Goal: Information Seeking & Learning: Learn about a topic

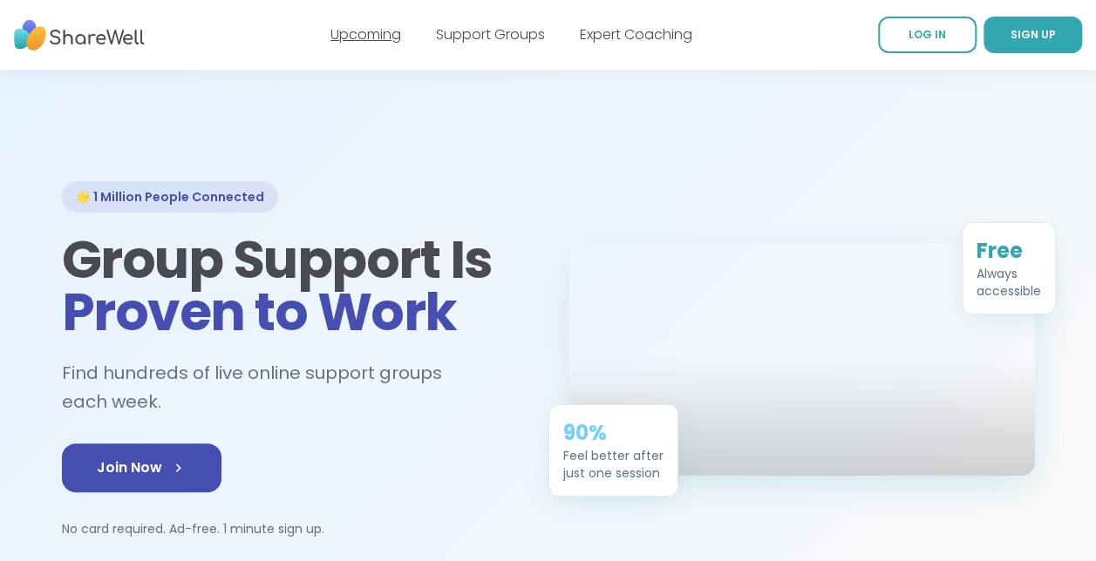
click at [380, 35] on link "Upcoming" at bounding box center [365, 34] width 71 height 20
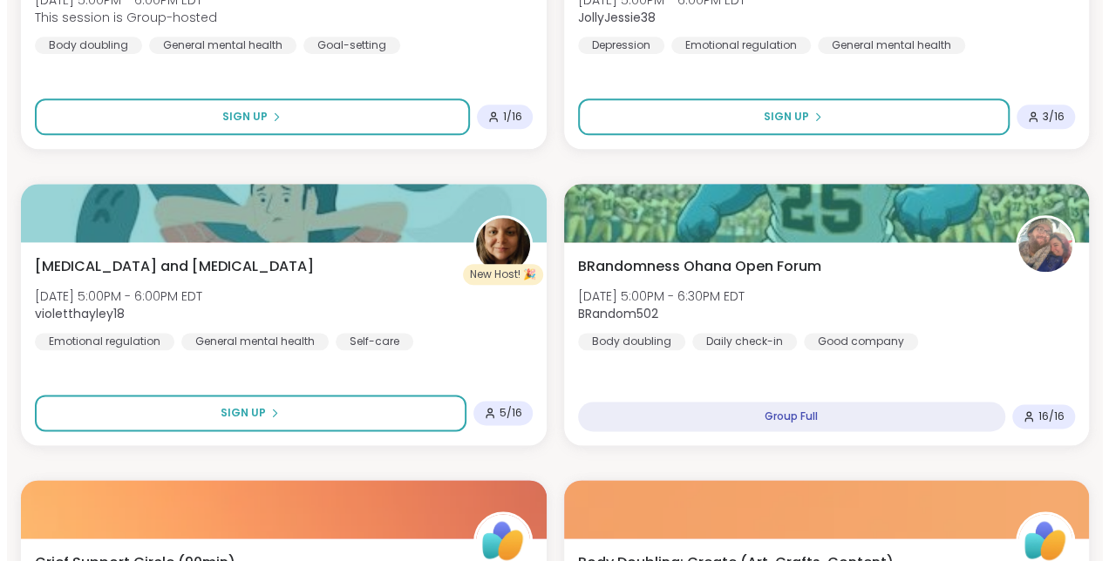
scroll to position [938, 0]
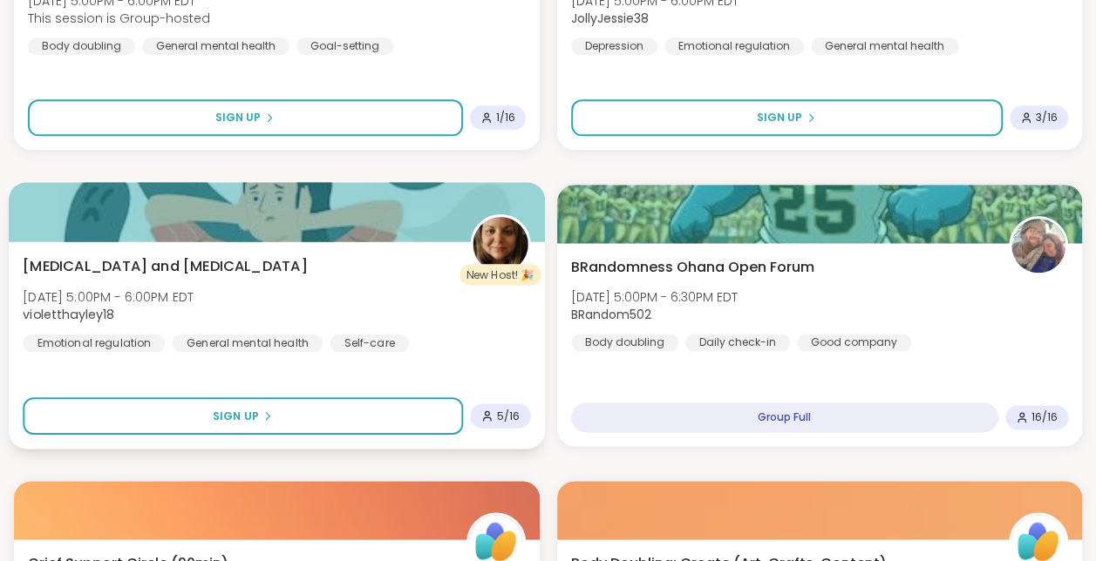
click at [498, 245] on img at bounding box center [499, 244] width 55 height 55
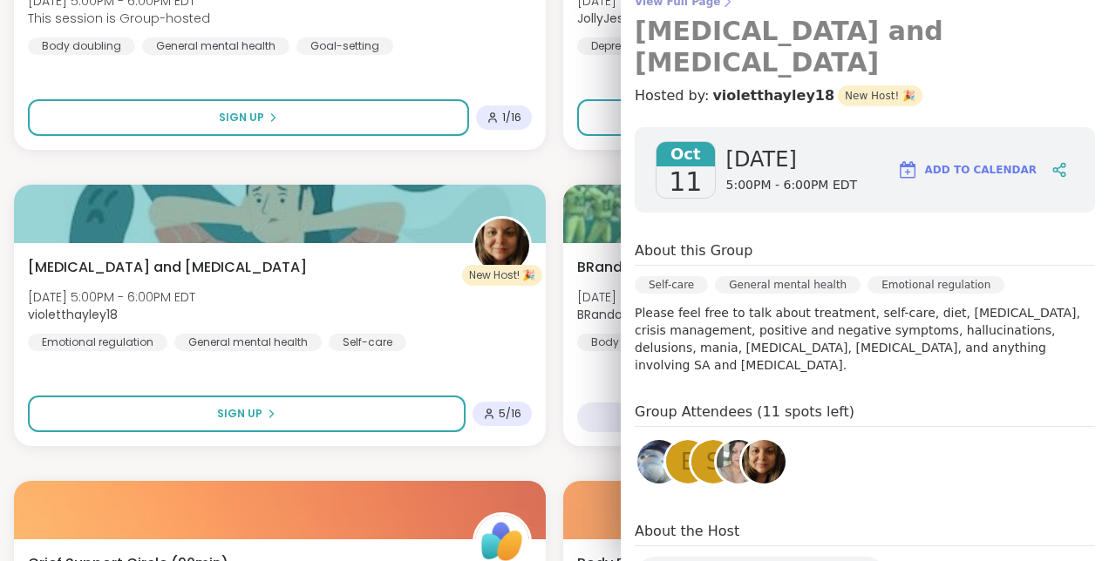
scroll to position [261, 0]
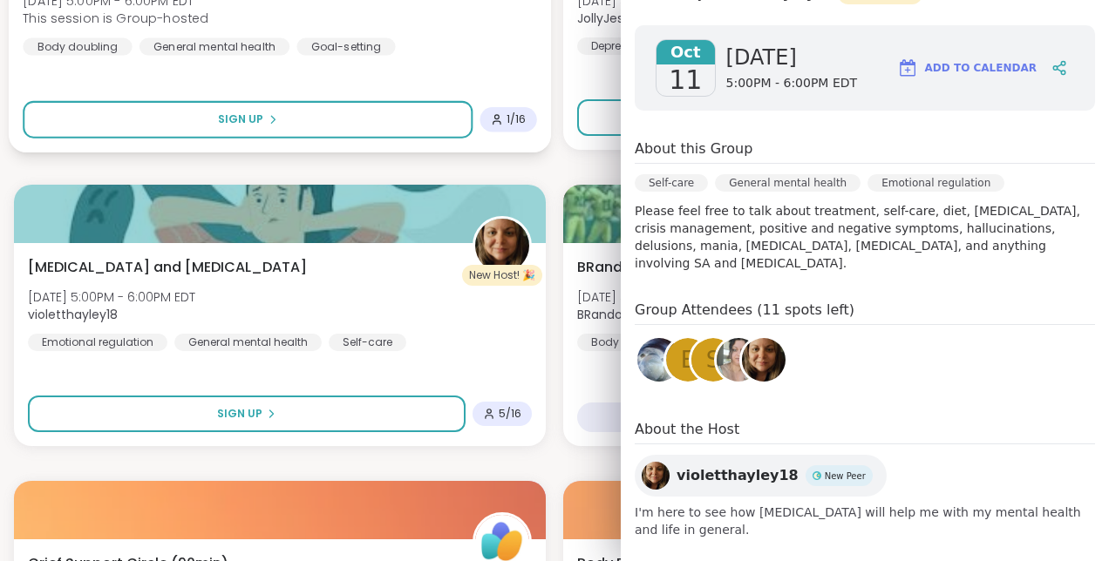
click at [513, 70] on div "Body Doubling: Homework & Study Zone Sat, Oct 11 | 5:00PM - 6:00PM EDT This ses…" at bounding box center [280, 48] width 542 height 207
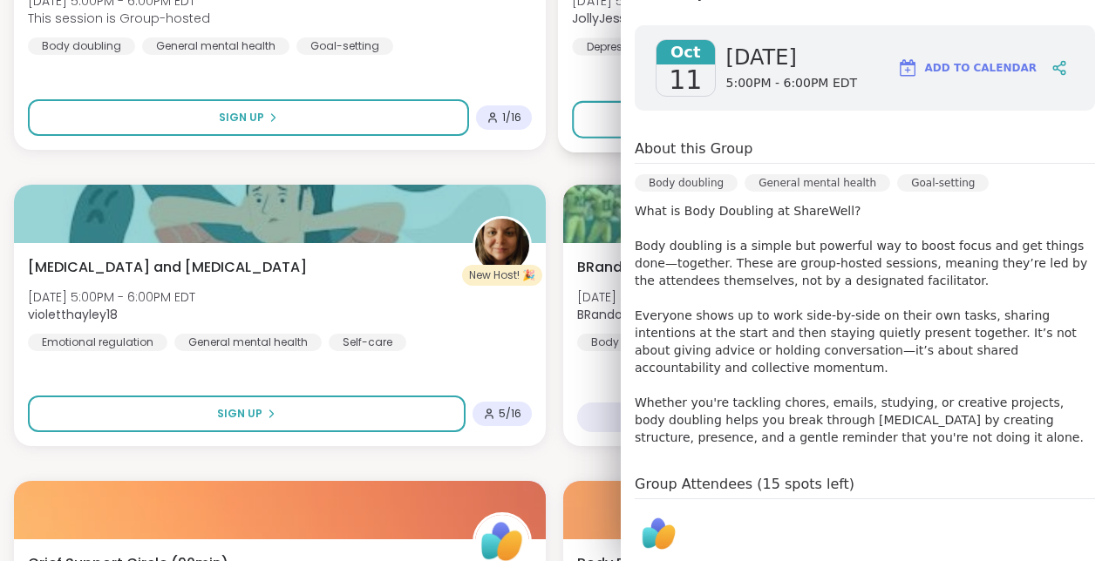
click at [569, 92] on div "Healing Through Connection Sat, Oct 11 | 5:00PM - 6:00PM EDT JollyJessie38 Depr…" at bounding box center [829, 48] width 542 height 207
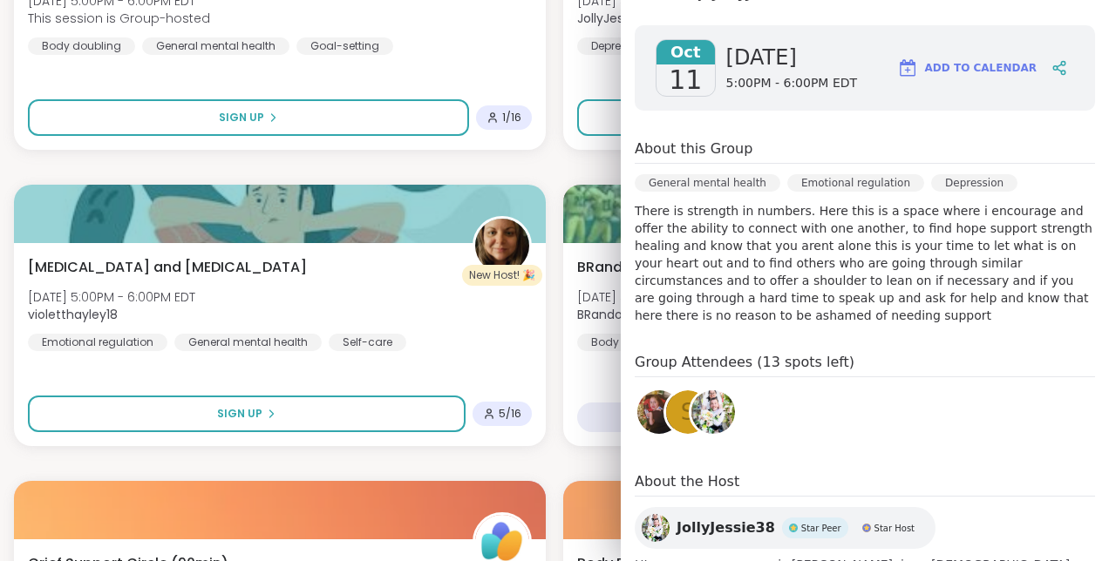
scroll to position [316, 0]
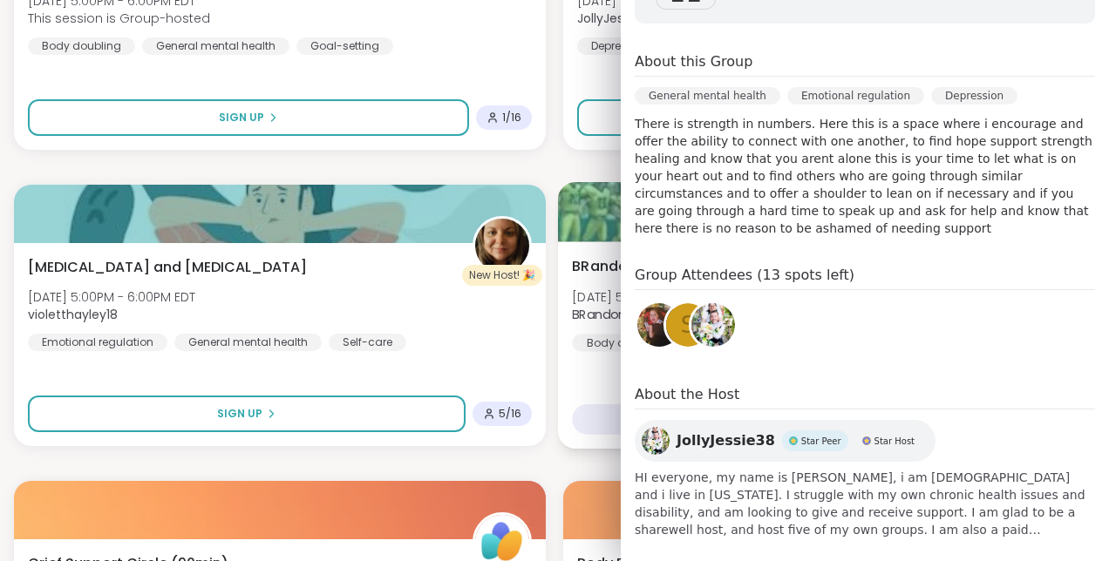
click at [561, 370] on div "BRandomness Ohana Open Forum Sat, Oct 11 | 5:00PM - 6:30PM EDT BRandom502 Body …" at bounding box center [829, 344] width 542 height 207
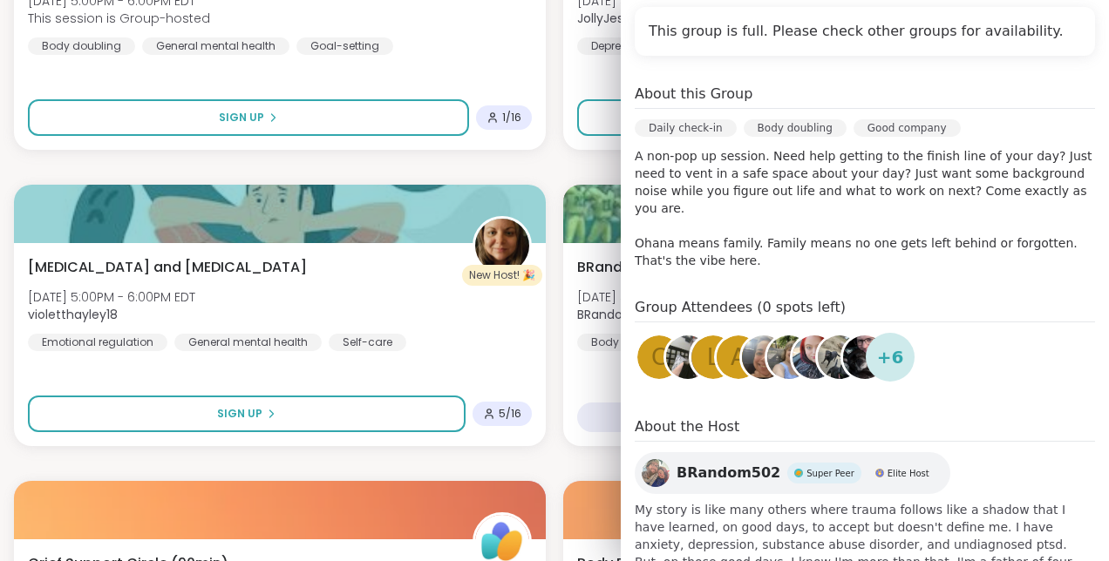
scroll to position [393, 0]
click at [1004, 83] on div "About this Group" at bounding box center [864, 95] width 460 height 25
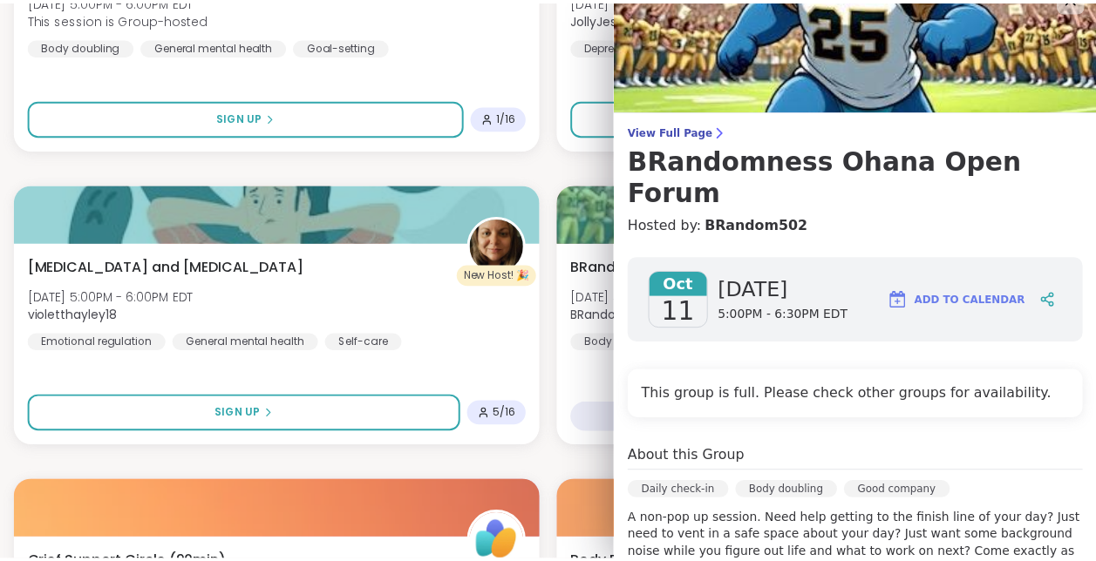
scroll to position [0, 0]
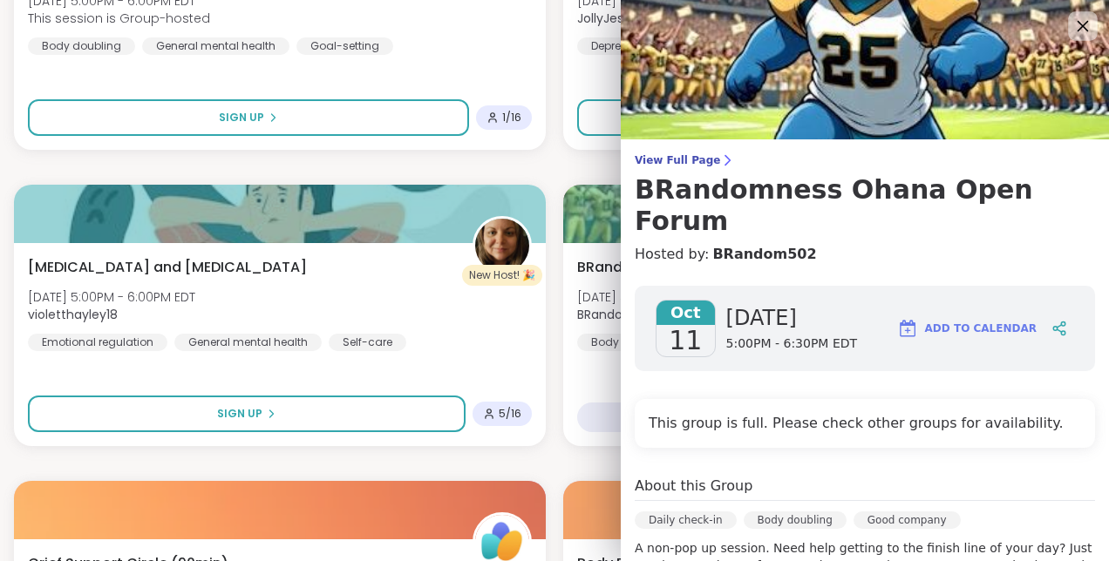
click at [1071, 26] on icon at bounding box center [1082, 26] width 22 height 22
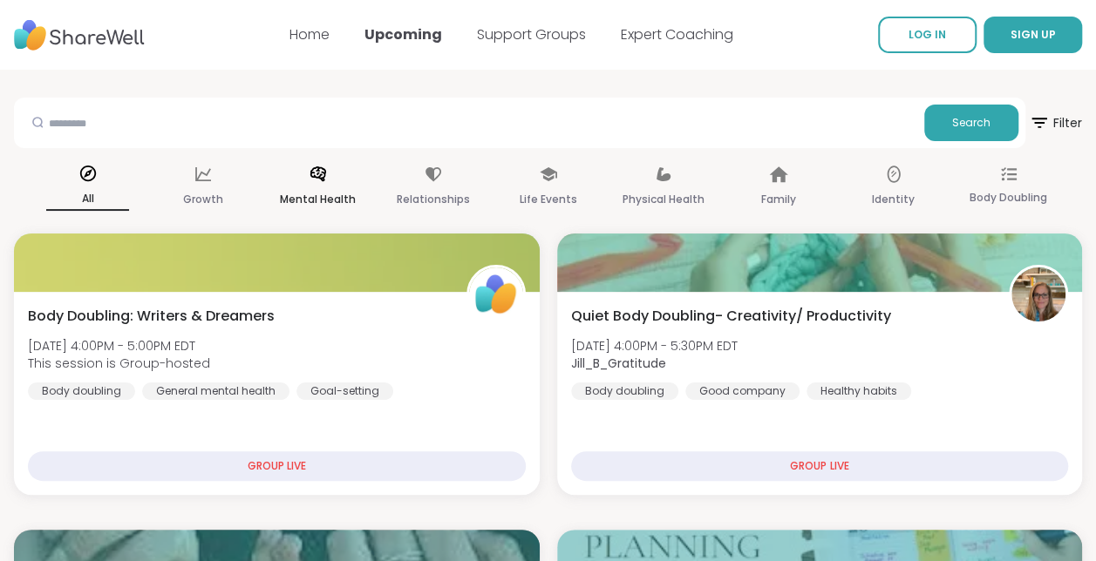
click at [330, 193] on p "Mental Health" at bounding box center [318, 199] width 76 height 21
